Goal: Information Seeking & Learning: Learn about a topic

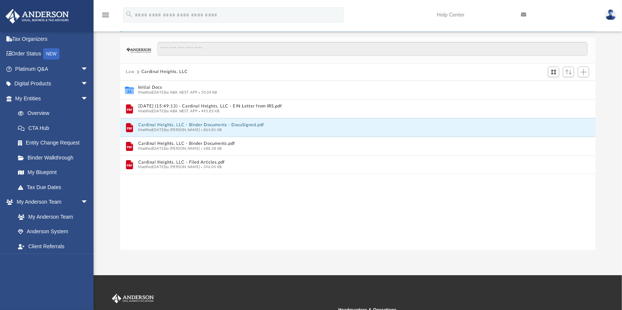
scroll to position [6, 6]
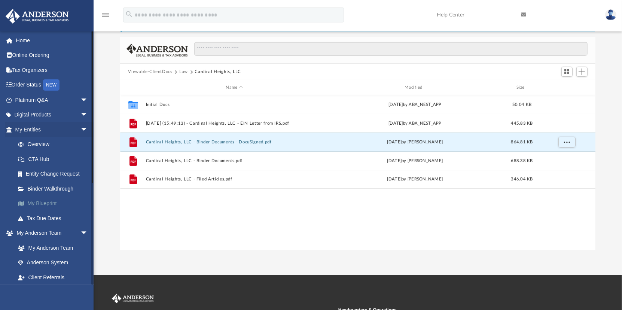
click at [45, 202] on link "My Blueprint" at bounding box center [54, 203] width 89 height 15
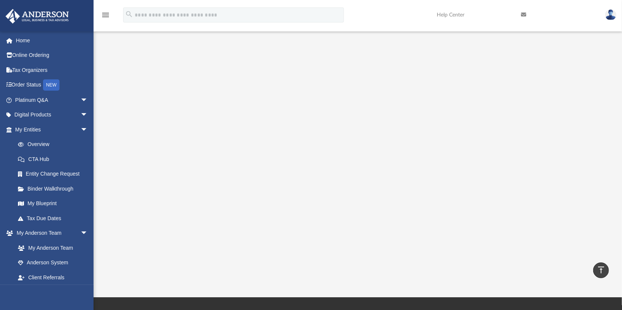
scroll to position [75, 0]
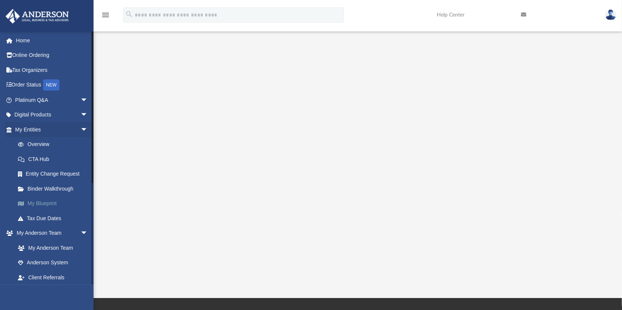
click at [43, 201] on link "My Blueprint" at bounding box center [54, 203] width 89 height 15
click at [80, 98] on span "arrow_drop_down" at bounding box center [87, 99] width 15 height 15
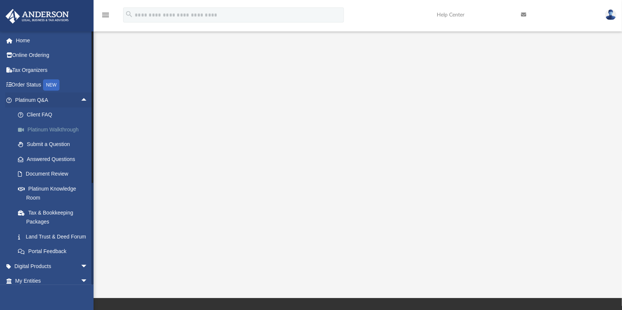
click at [52, 127] on link "Platinum Walkthrough" at bounding box center [54, 129] width 89 height 15
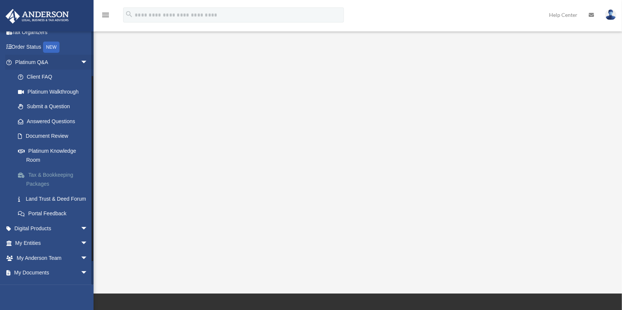
scroll to position [75, 0]
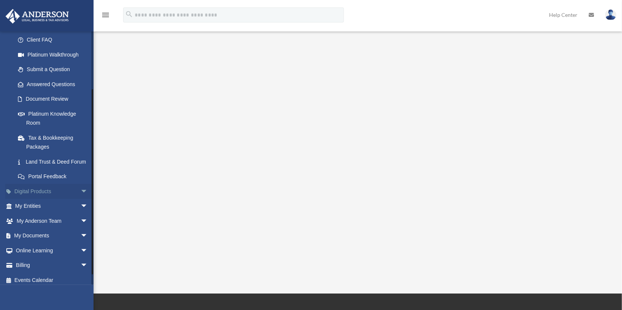
click at [80, 198] on span "arrow_drop_down" at bounding box center [87, 191] width 15 height 15
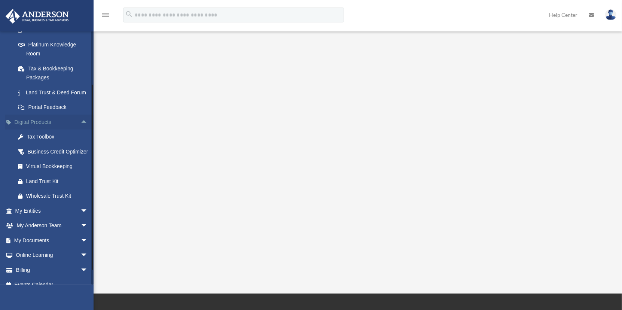
scroll to position [134, 0]
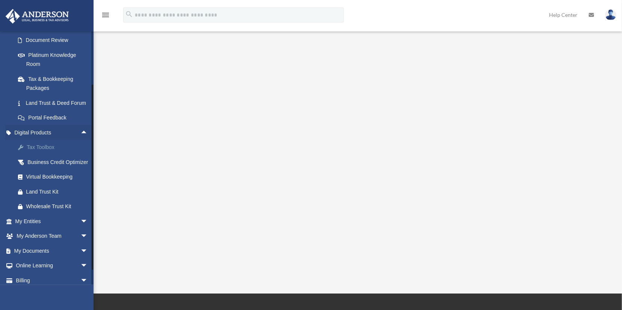
click at [41, 152] on div "Tax Toolbox" at bounding box center [58, 147] width 64 height 9
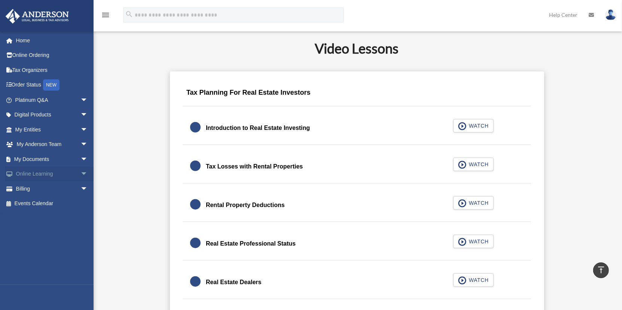
scroll to position [374, 0]
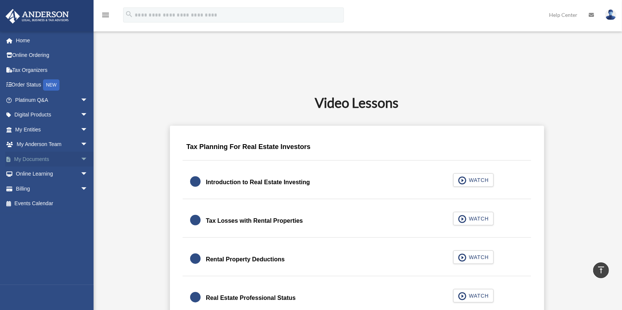
click at [80, 158] on span "arrow_drop_down" at bounding box center [87, 159] width 15 height 15
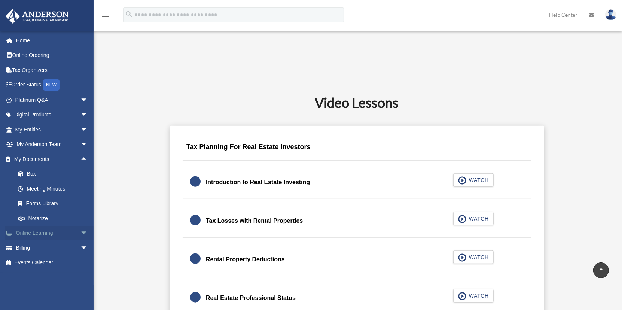
click at [80, 232] on span "arrow_drop_down" at bounding box center [87, 233] width 15 height 15
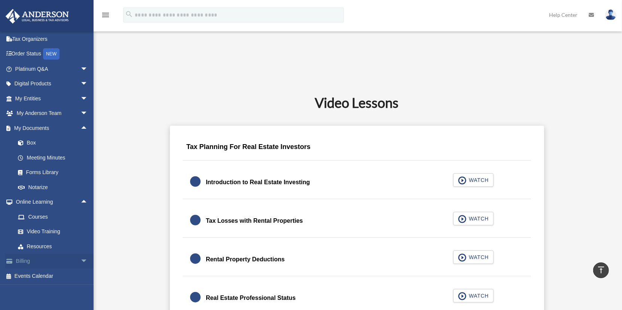
click at [80, 259] on span "arrow_drop_down" at bounding box center [87, 261] width 15 height 15
click at [80, 259] on span "arrow_drop_up" at bounding box center [87, 261] width 15 height 15
click at [80, 258] on span "arrow_drop_down" at bounding box center [87, 261] width 15 height 15
click at [80, 258] on span "arrow_drop_up" at bounding box center [87, 261] width 15 height 15
click at [80, 258] on span "arrow_drop_down" at bounding box center [87, 261] width 15 height 15
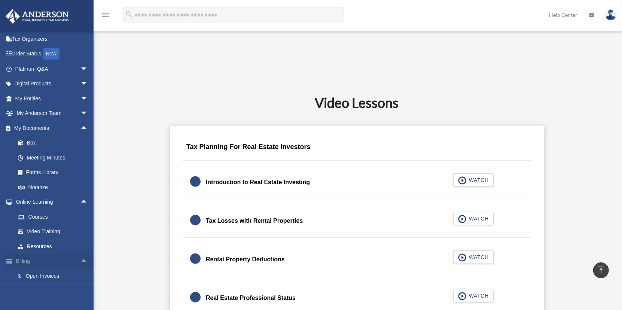
click at [80, 258] on span "arrow_drop_up" at bounding box center [87, 261] width 15 height 15
click at [80, 258] on span "arrow_drop_down" at bounding box center [87, 261] width 15 height 15
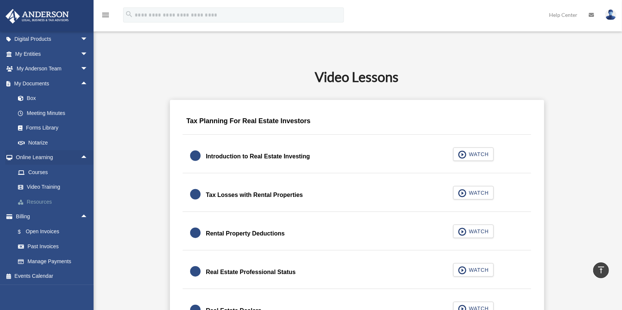
scroll to position [412, 0]
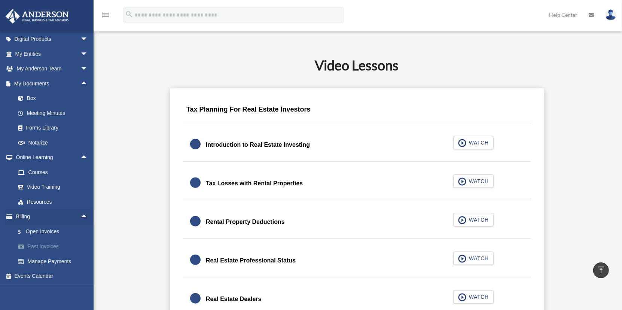
click at [42, 244] on link "Past Invoices" at bounding box center [54, 246] width 89 height 15
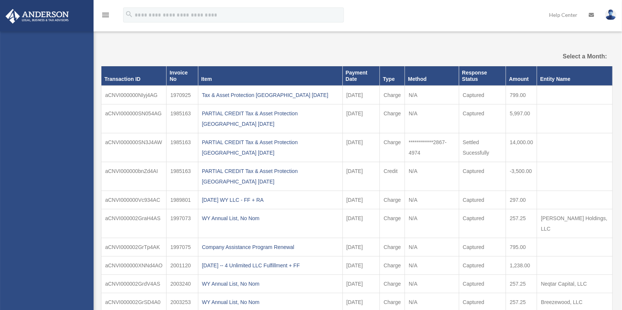
select select
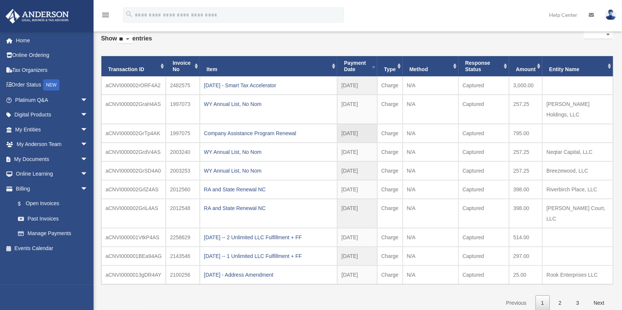
scroll to position [75, 0]
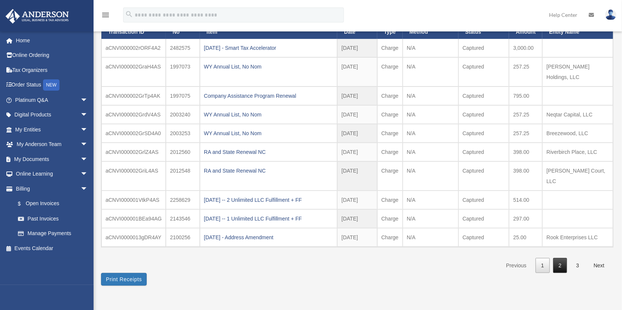
click at [560, 258] on link "2" at bounding box center [560, 265] width 14 height 15
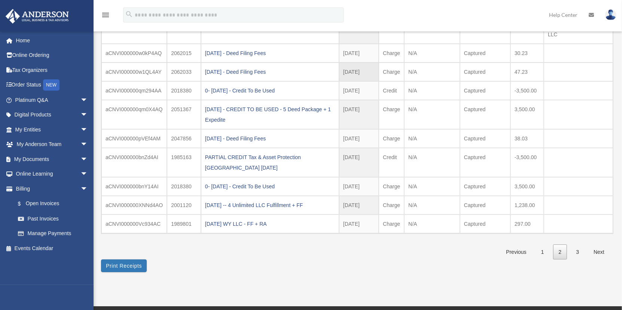
scroll to position [112, 0]
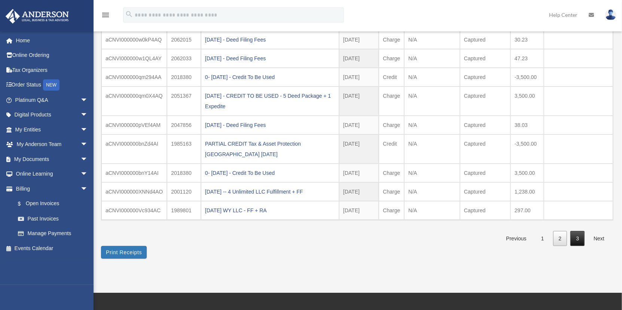
click at [579, 237] on link "3" at bounding box center [577, 238] width 14 height 15
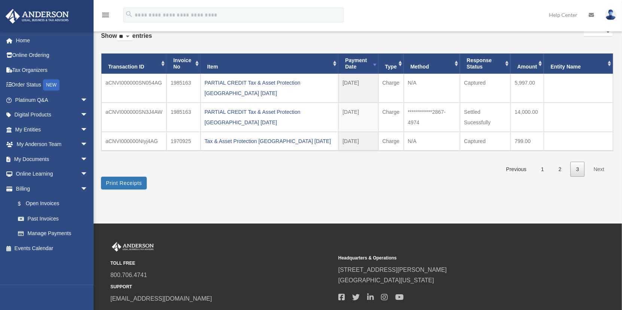
scroll to position [18, 0]
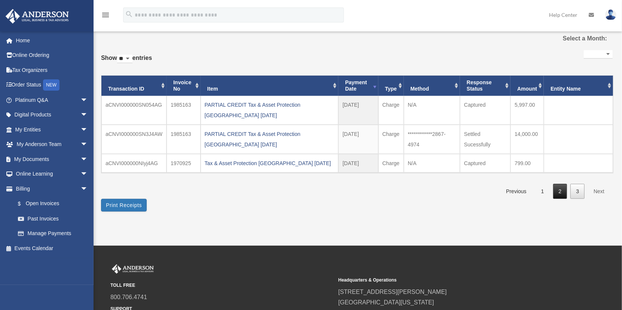
click at [561, 189] on link "2" at bounding box center [560, 191] width 14 height 15
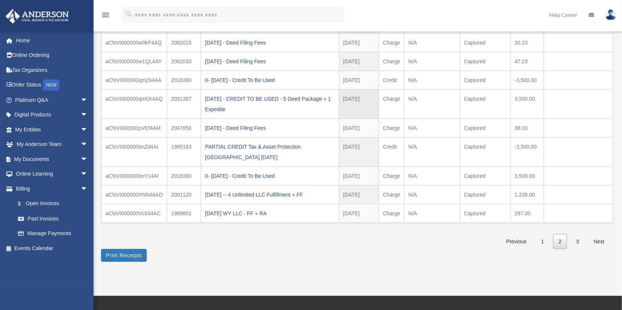
scroll to position [121, 0]
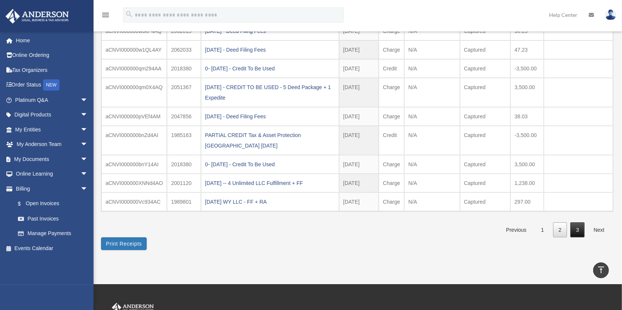
click at [578, 229] on link "3" at bounding box center [577, 229] width 14 height 15
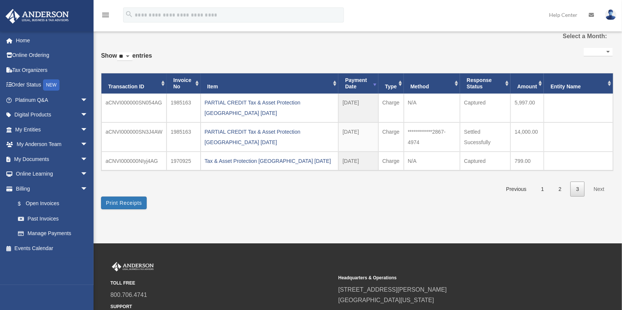
scroll to position [18, 0]
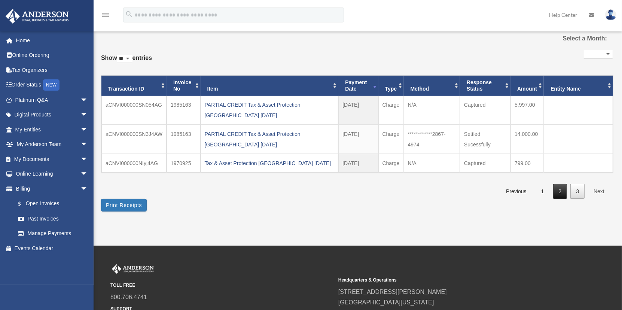
click at [562, 190] on link "2" at bounding box center [560, 191] width 14 height 15
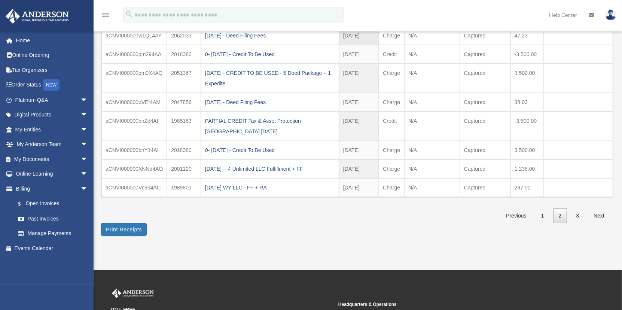
scroll to position [158, 0]
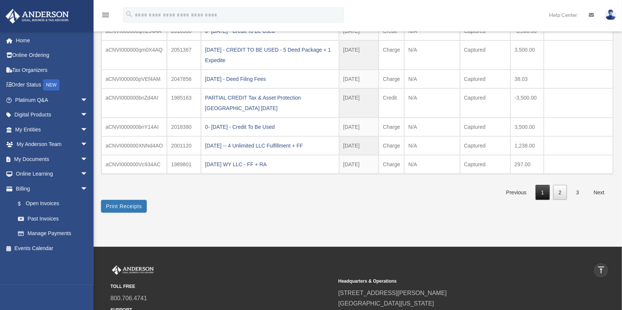
click at [543, 190] on link "1" at bounding box center [542, 192] width 14 height 15
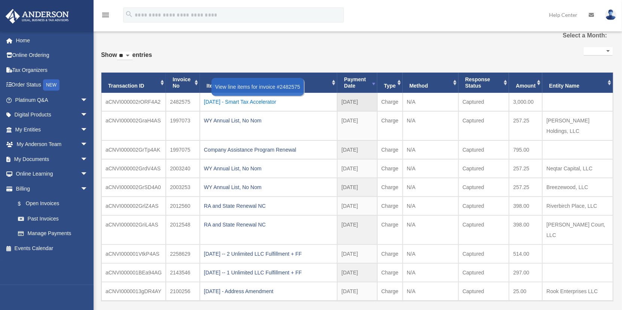
scroll to position [9, 0]
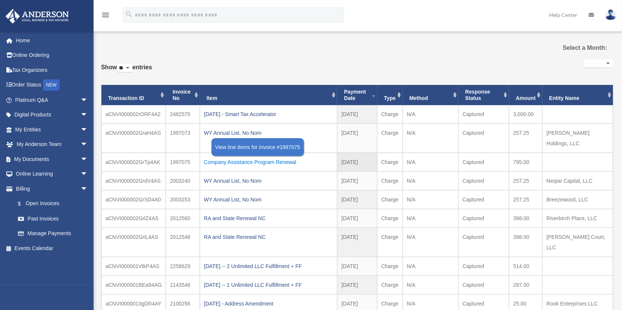
click at [250, 157] on div "Company Assistance Program Renewal" at bounding box center [268, 162] width 129 height 10
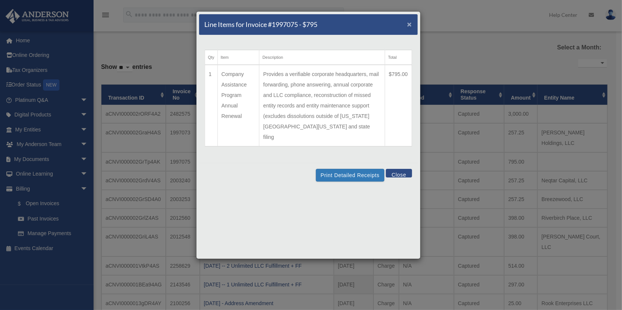
click at [409, 22] on span "×" at bounding box center [409, 24] width 5 height 9
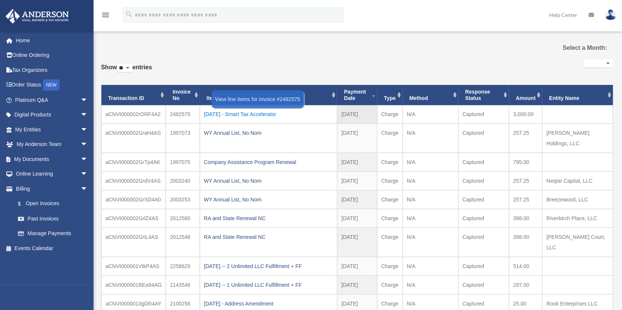
click at [250, 112] on div "2025.04.18 - Smart Tax Accelerator" at bounding box center [268, 114] width 129 height 10
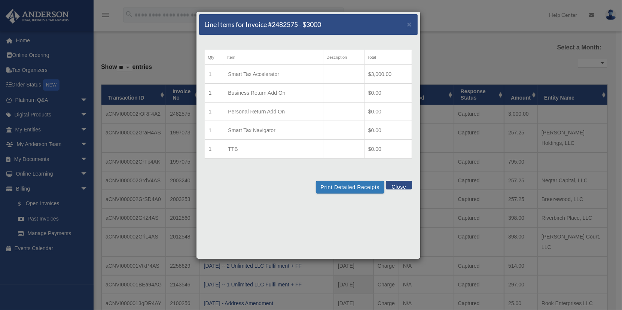
click at [401, 184] on button "Close" at bounding box center [399, 185] width 26 height 9
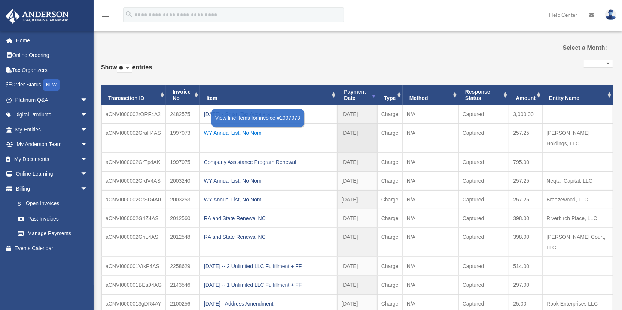
click at [221, 131] on div "WY Annual List, No Nom" at bounding box center [268, 133] width 129 height 10
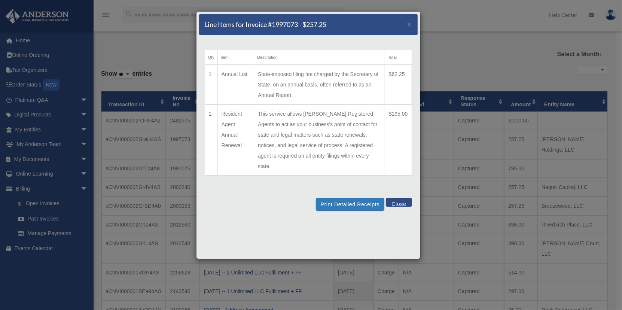
scroll to position [0, 0]
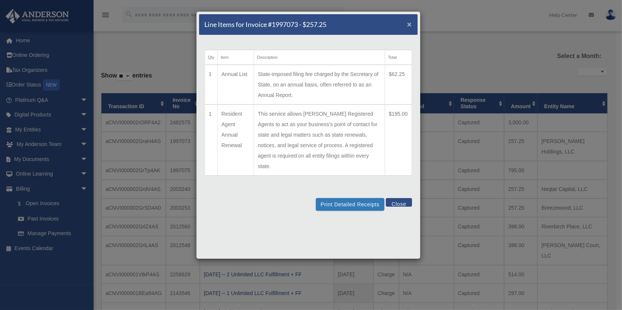
click at [410, 23] on span "×" at bounding box center [409, 24] width 5 height 9
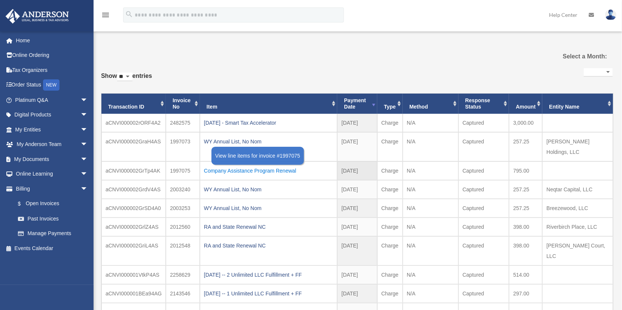
click at [233, 165] on div "Company Assistance Program Renewal" at bounding box center [268, 170] width 129 height 10
click at [0, 0] on div "Line Items for Invoice #1997073 - $257.25 × Qty Item Description Total 1 Annual…" at bounding box center [0, 0] width 0 height 0
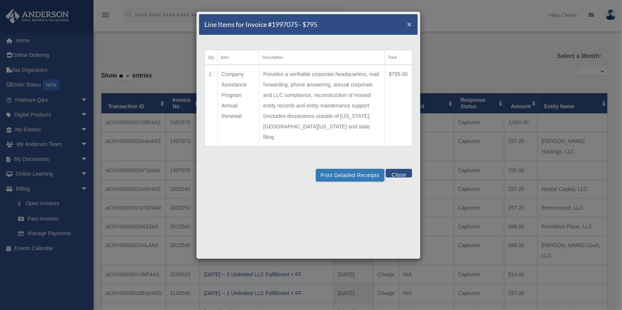
click at [408, 23] on span "×" at bounding box center [409, 24] width 5 height 9
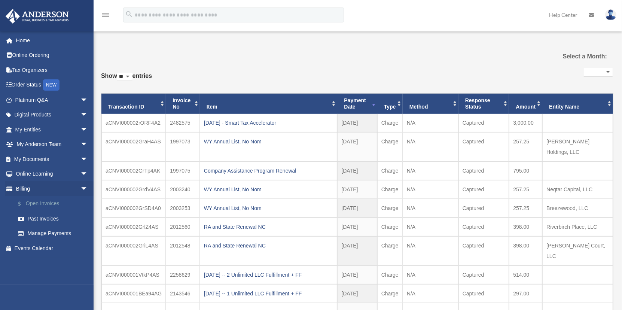
click at [41, 202] on link "$ Open Invoices" at bounding box center [54, 203] width 89 height 15
click at [42, 202] on link "$ Open Invoices" at bounding box center [54, 203] width 89 height 15
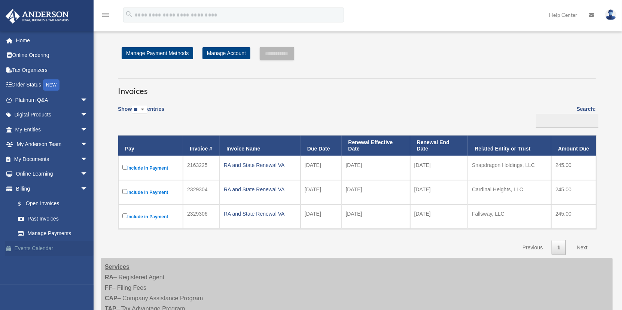
click at [36, 243] on link "Events Calendar" at bounding box center [52, 248] width 94 height 15
click at [35, 245] on link "Events Calendar" at bounding box center [52, 248] width 94 height 15
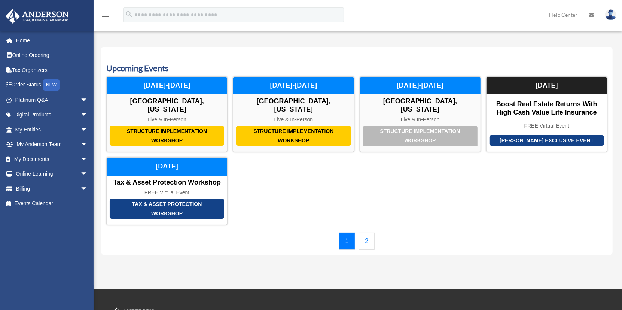
click at [365, 232] on link "2" at bounding box center [367, 240] width 16 height 17
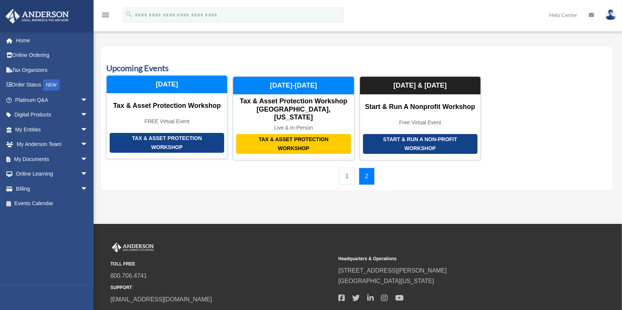
click at [163, 134] on div "Tax & Asset Protection Workshop" at bounding box center [167, 143] width 114 height 20
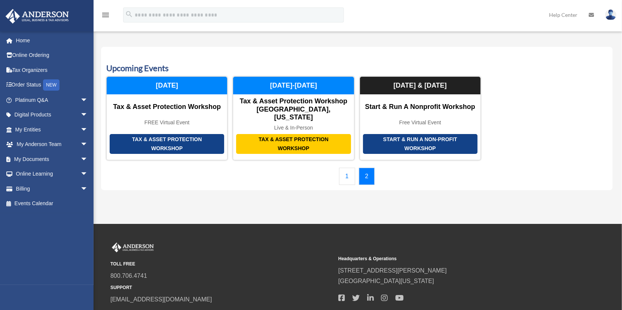
click at [344, 168] on link "1" at bounding box center [347, 176] width 16 height 17
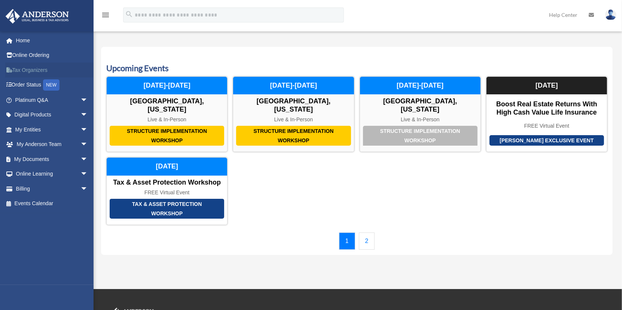
click at [29, 68] on link "Tax Organizers" at bounding box center [52, 69] width 94 height 15
